Goal: Navigation & Orientation: Find specific page/section

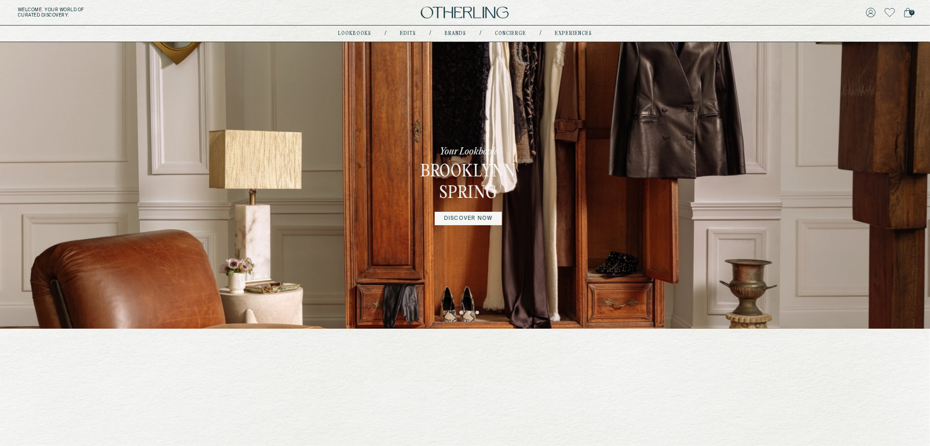
click at [239, 267] on div "Your Lookbook Brooklynn Spring DISCOVER NOW" at bounding box center [465, 185] width 930 height 286
click at [465, 13] on img at bounding box center [465, 13] width 88 height 12
click at [872, 13] on icon at bounding box center [871, 13] width 10 height 10
click at [877, 75] on button "LOG OUT" at bounding box center [879, 75] width 26 height 7
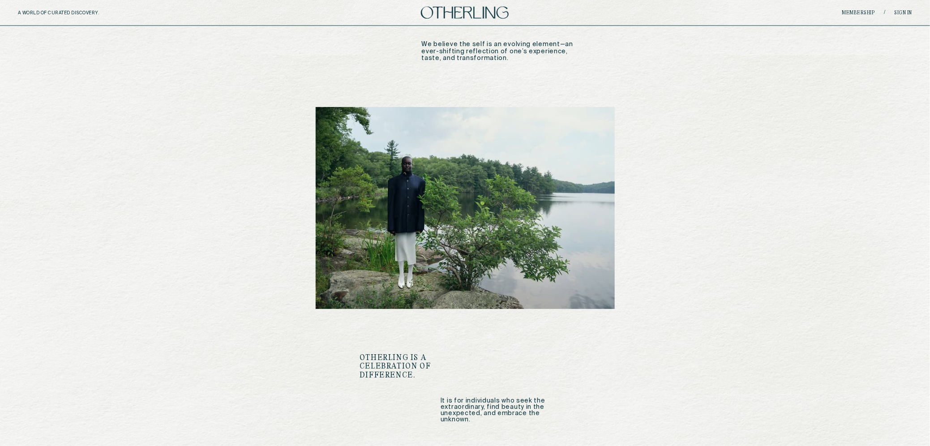
scroll to position [1000, 0]
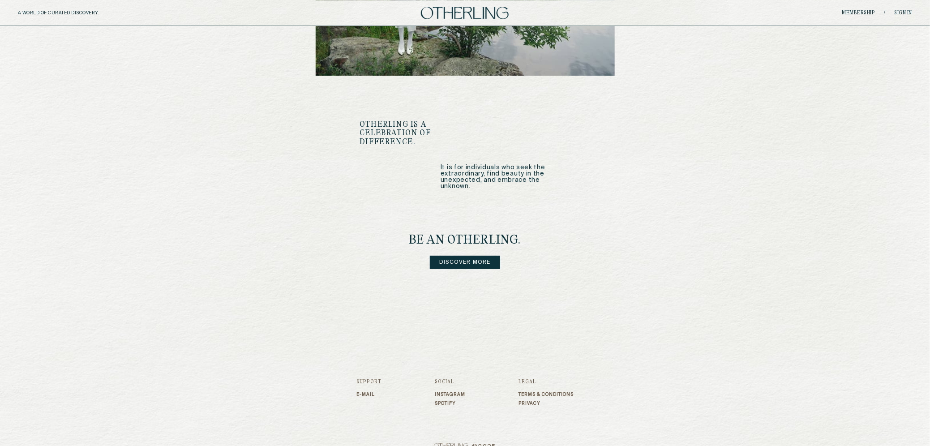
click at [457, 256] on link "Discover more" at bounding box center [465, 262] width 70 height 13
